Goal: Find specific page/section: Find specific page/section

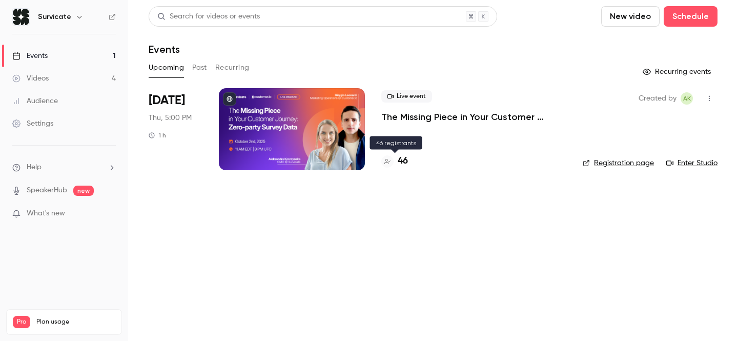
click at [406, 164] on h4 "46" at bounding box center [403, 161] width 10 height 14
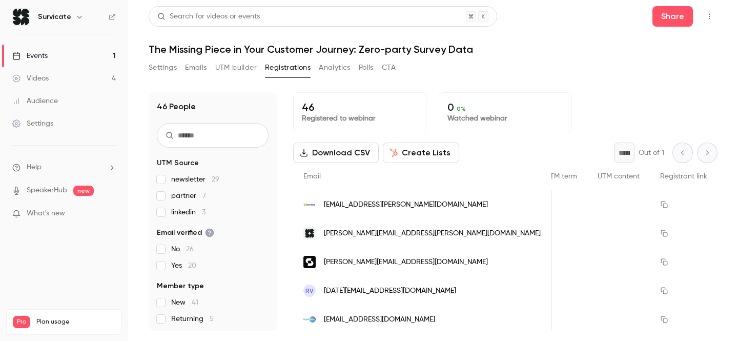
scroll to position [0, 1361]
click at [600, 70] on div "Settings Emails UTM builder Registrations Analytics Polls CTA" at bounding box center [433, 69] width 569 height 20
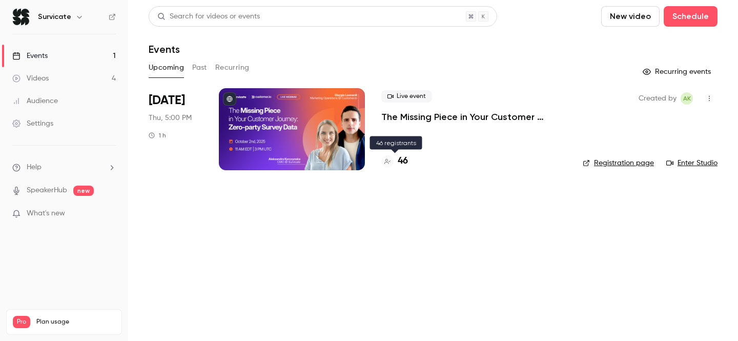
click at [402, 162] on h4 "46" at bounding box center [403, 161] width 10 height 14
